Goal: Learn about a topic: Learn about a topic

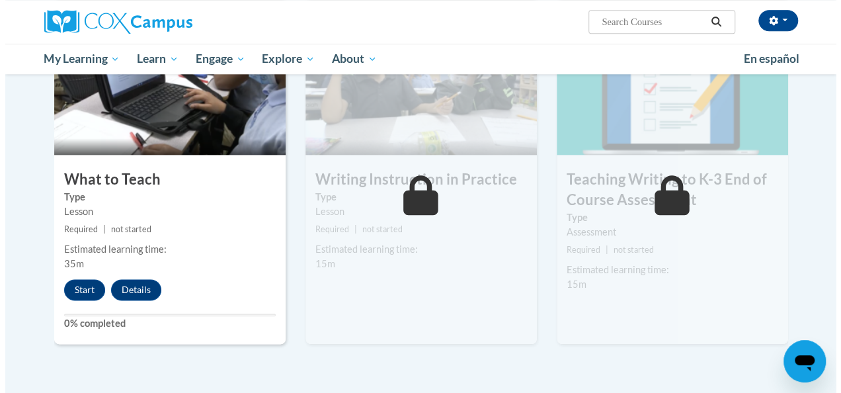
scroll to position [693, 0]
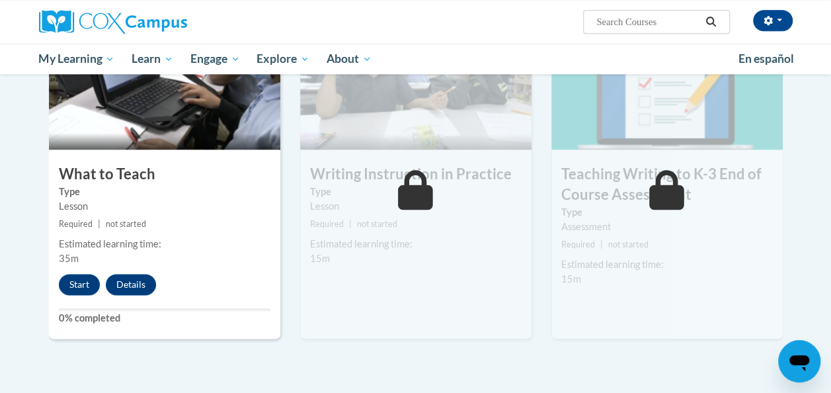
click at [50, 280] on div "Start Details Feedback" at bounding box center [111, 284] width 124 height 21
click at [73, 280] on button "Start" at bounding box center [79, 284] width 41 height 21
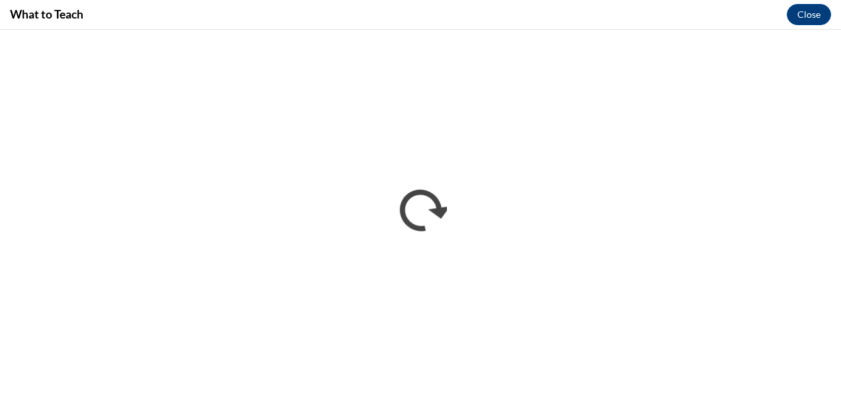
scroll to position [0, 0]
